Goal: Task Accomplishment & Management: Complete application form

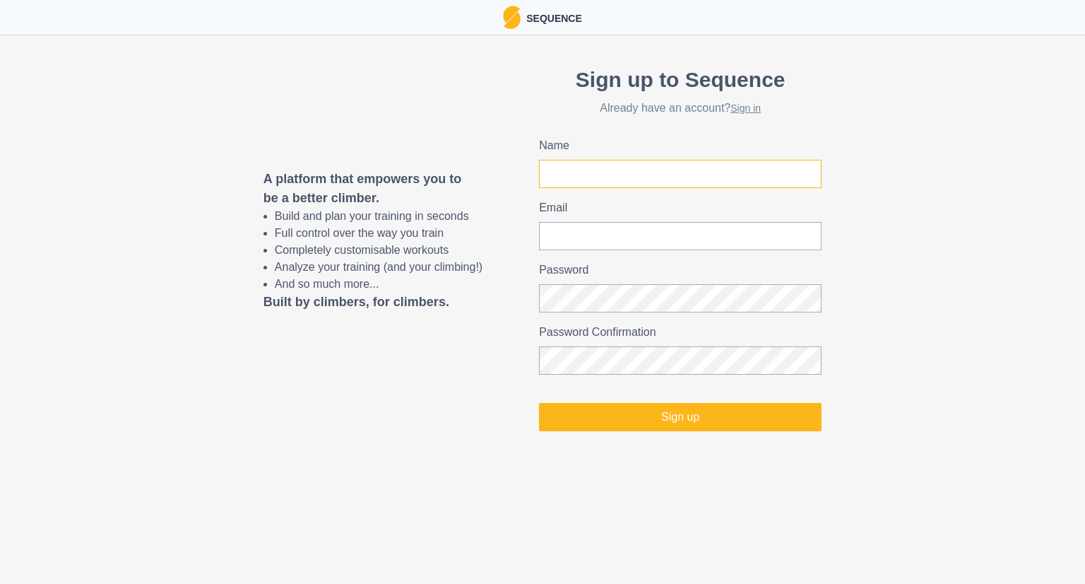
click at [678, 170] on input "Name" at bounding box center [680, 174] width 283 height 28
type input "why are you running"
click at [644, 228] on input "Email" at bounding box center [680, 236] width 283 height 28
type input "[EMAIL_ADDRESS][DOMAIN_NAME]"
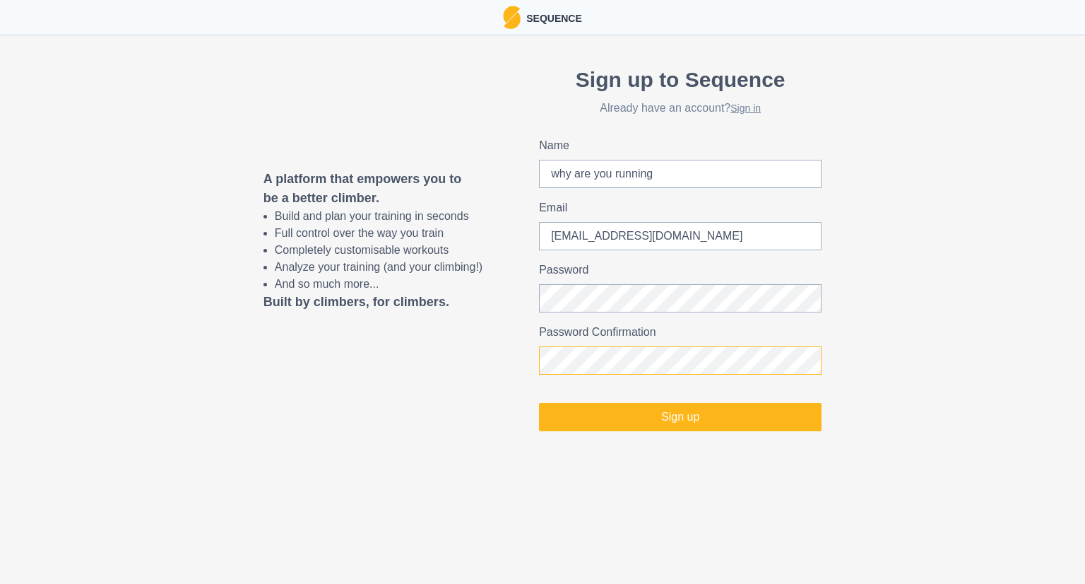
click at [539, 403] on button "Sign up" at bounding box center [680, 417] width 283 height 28
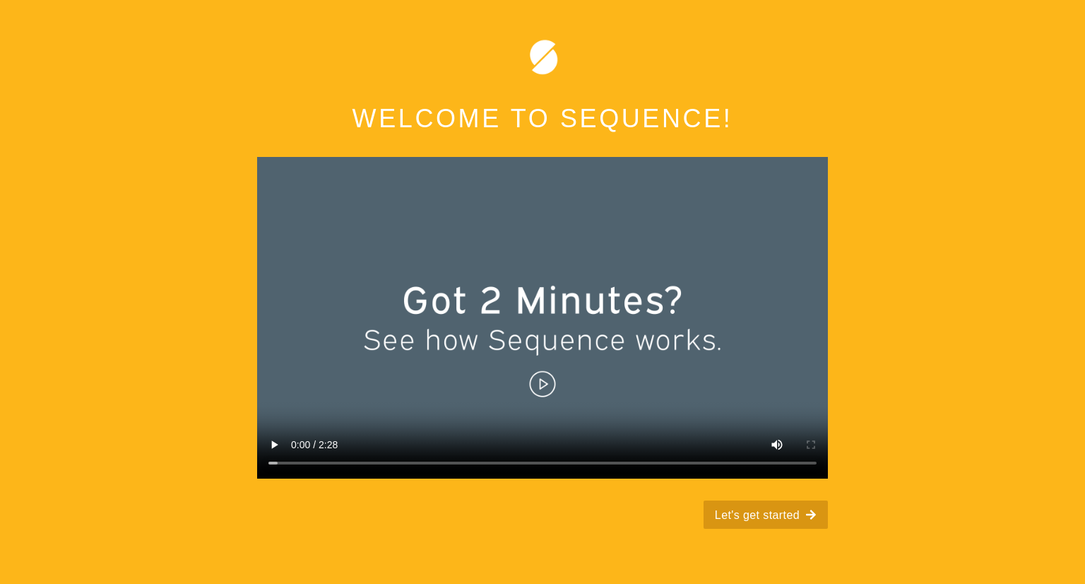
click at [769, 514] on button "Let's get started" at bounding box center [766, 514] width 124 height 28
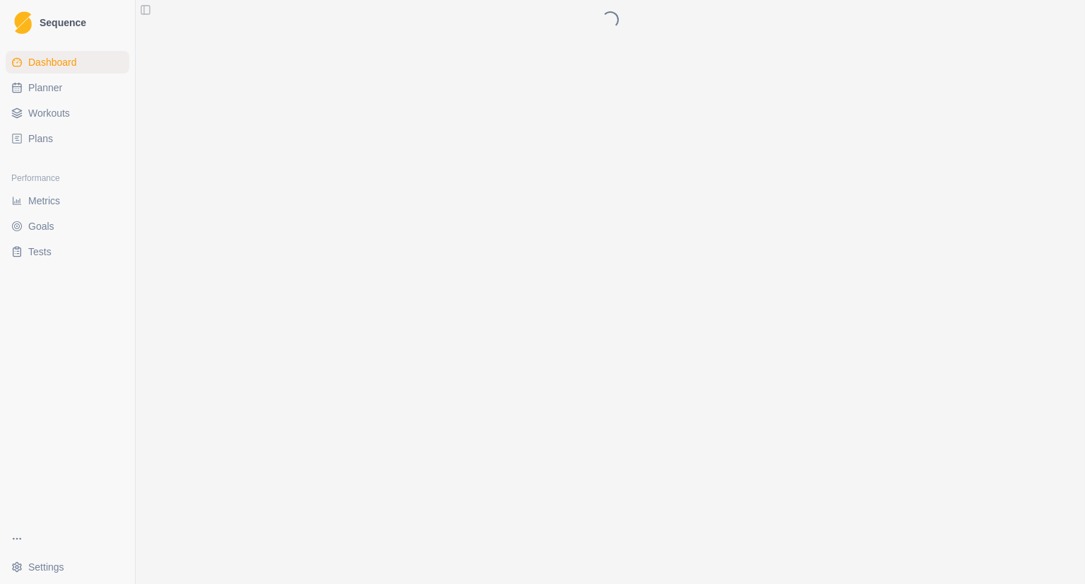
click at [808, 513] on div "Loading..." at bounding box center [611, 292] width 950 height 584
